Goal: Task Accomplishment & Management: Use online tool/utility

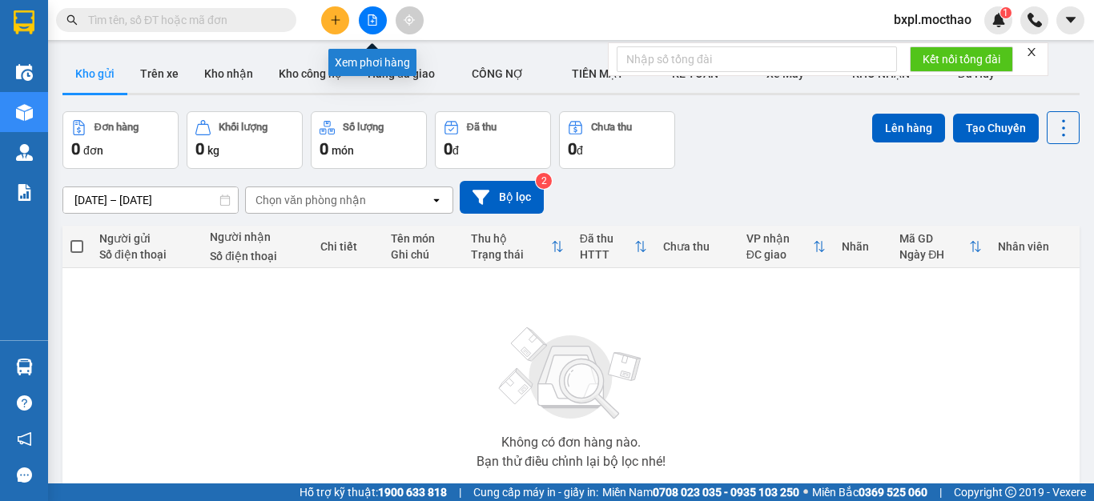
click at [372, 26] on button at bounding box center [373, 20] width 28 height 28
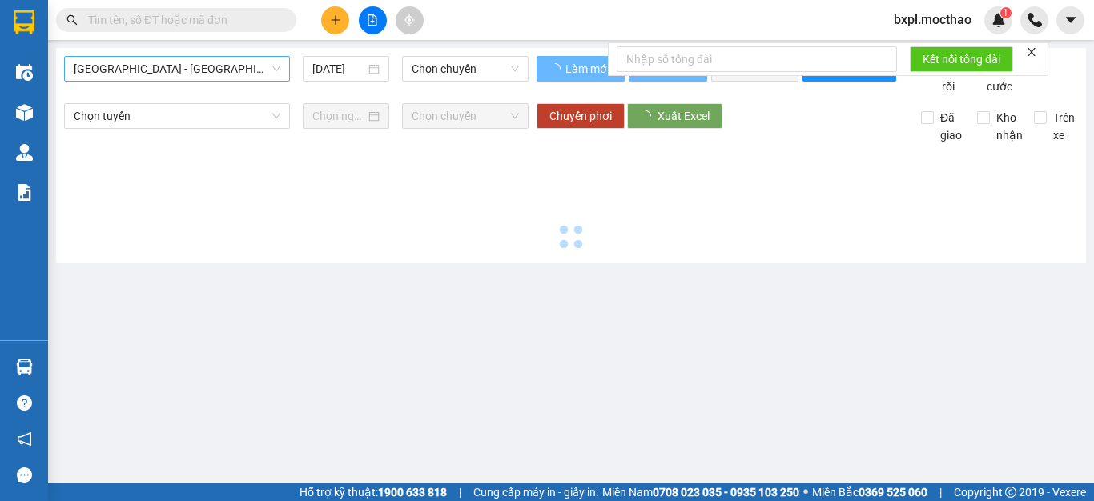
click at [152, 74] on span "[GEOGRAPHIC_DATA] - [GEOGRAPHIC_DATA]" at bounding box center [177, 69] width 207 height 24
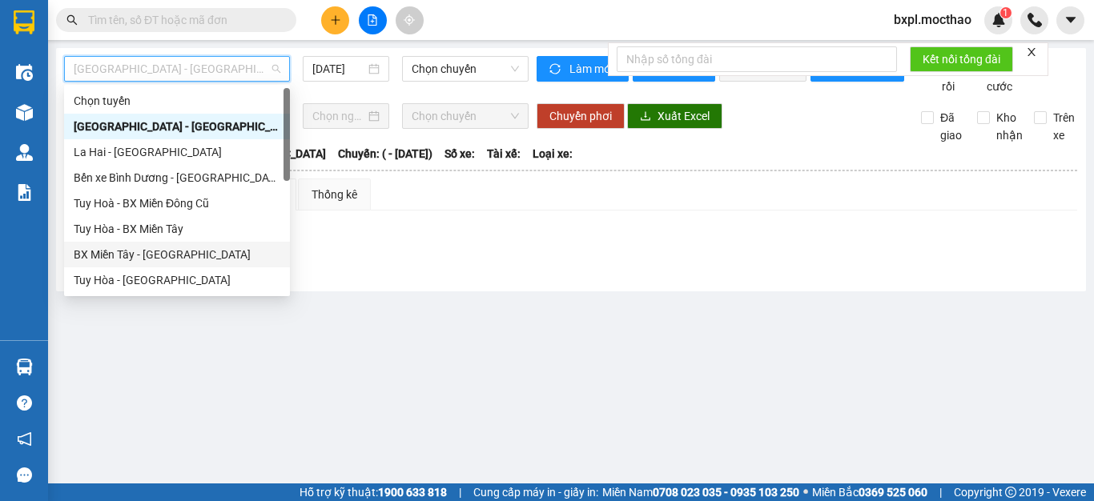
click at [125, 255] on div "BX Miền Tây - [GEOGRAPHIC_DATA]" at bounding box center [177, 255] width 207 height 18
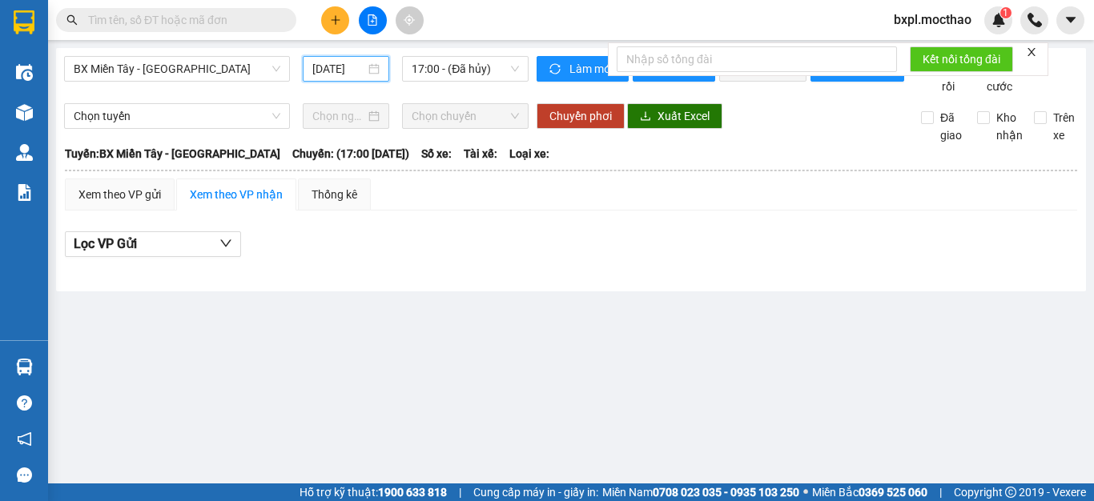
click at [348, 67] on input "[DATE]" at bounding box center [338, 69] width 53 height 18
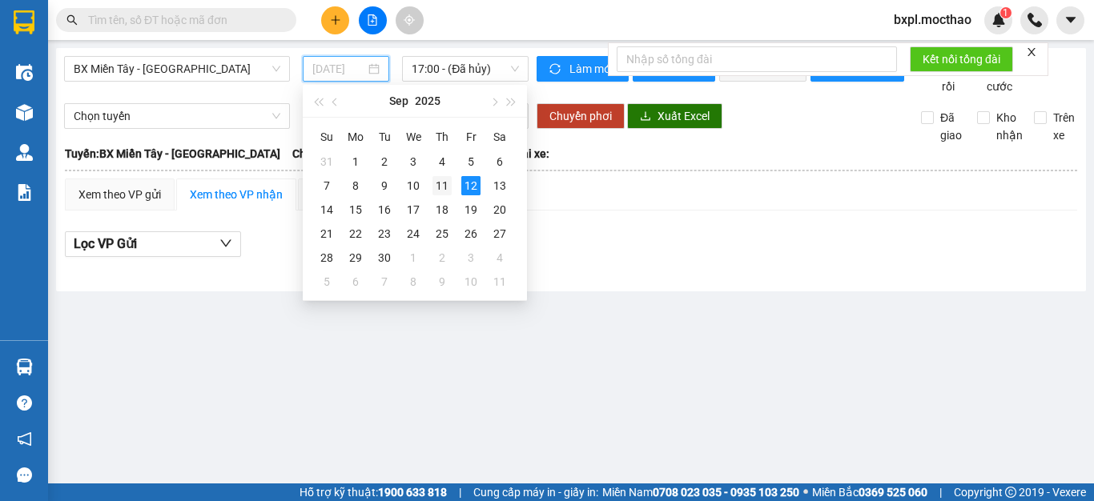
click at [438, 186] on div "11" at bounding box center [441, 185] width 19 height 19
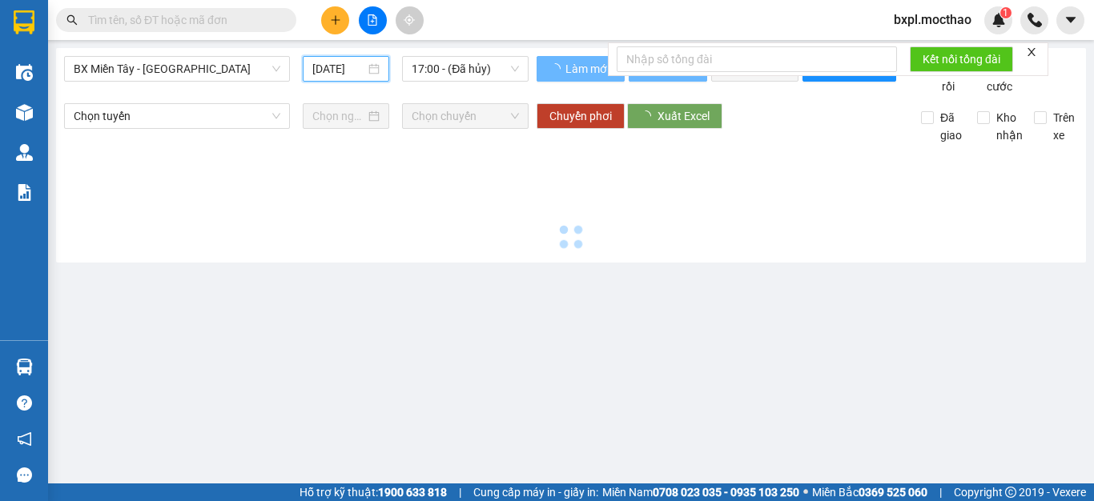
type input "[DATE]"
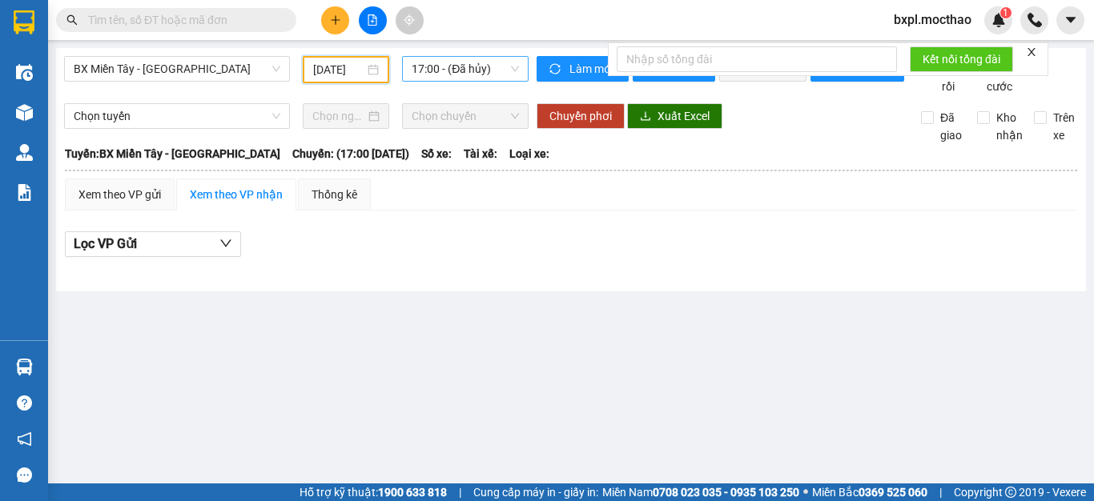
click at [448, 72] on span "17:00 - (Đã hủy)" at bounding box center [465, 69] width 107 height 24
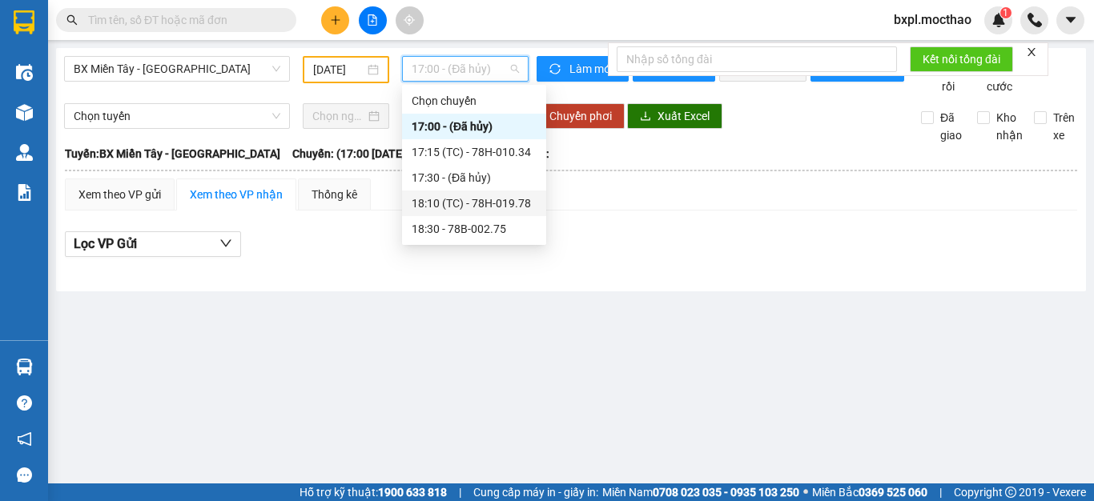
click at [483, 202] on div "18:10 (TC) - 78H-019.78" at bounding box center [474, 204] width 125 height 18
